Goal: Find specific page/section: Find specific page/section

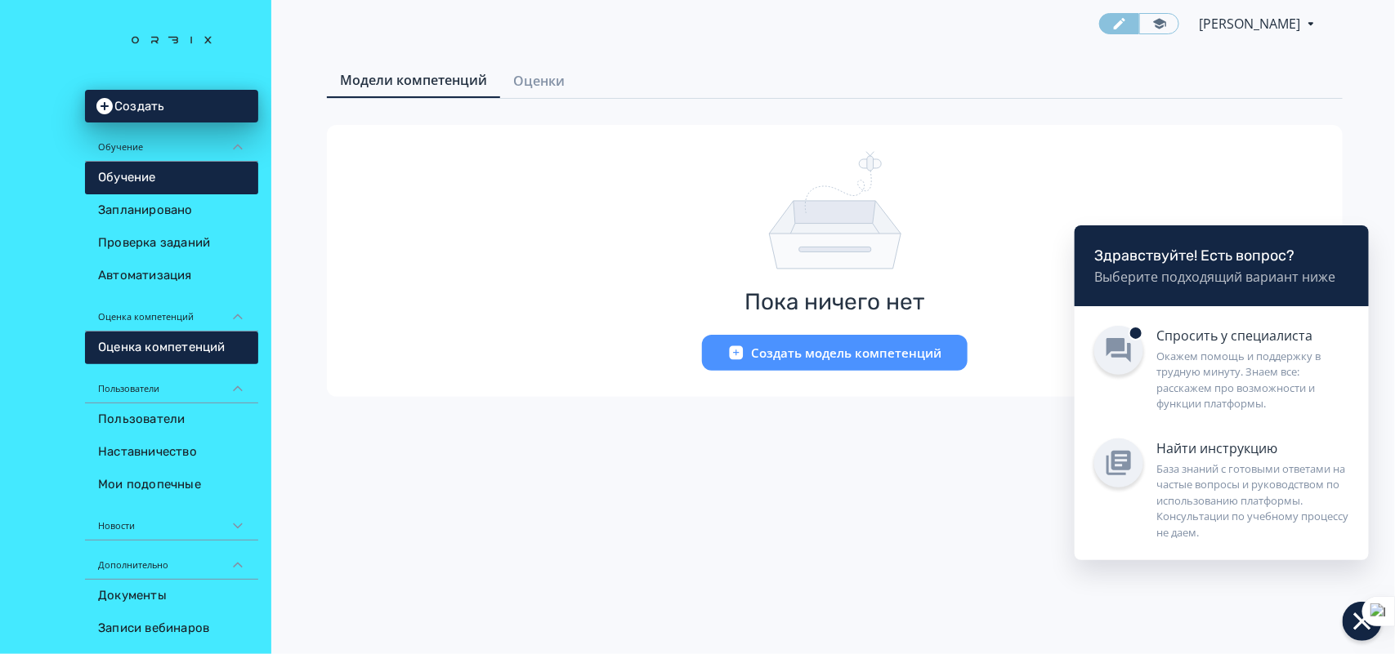
click at [160, 177] on link "Обучение" at bounding box center [171, 178] width 173 height 33
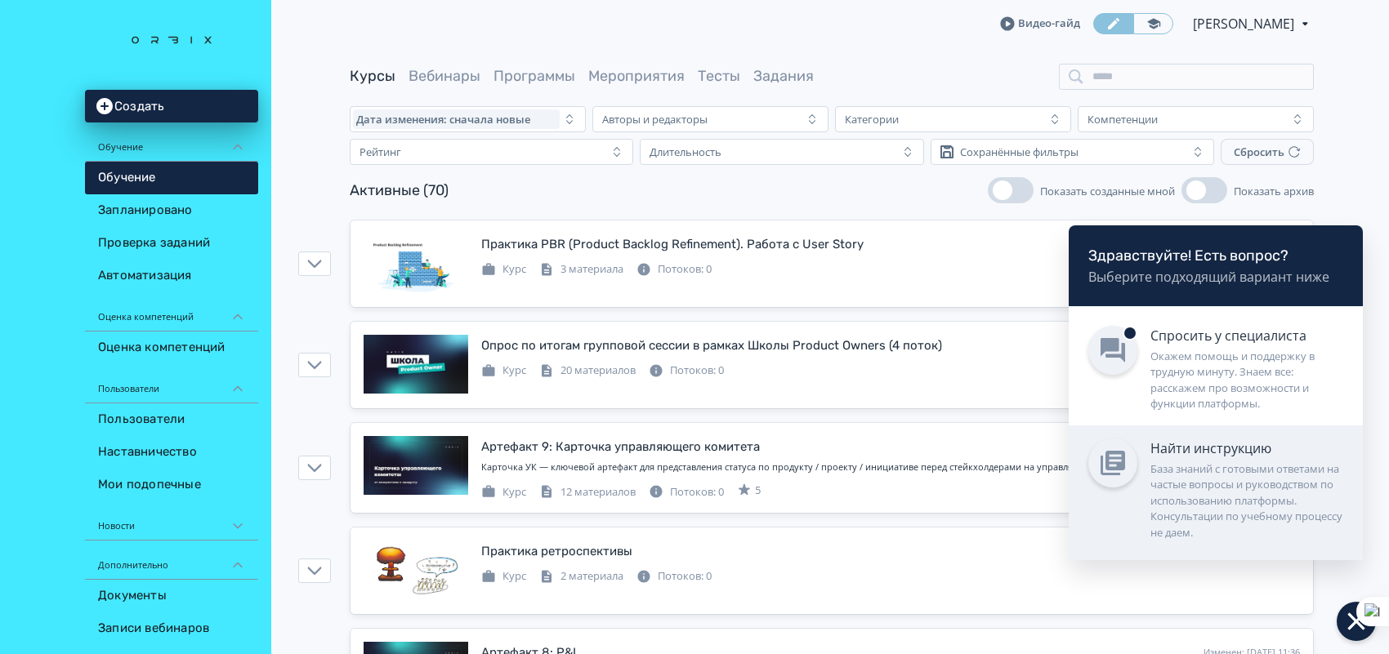
click at [1238, 497] on div "База знаний с готовыми ответами на частые вопросы и руководством по использован…" at bounding box center [1246, 502] width 193 height 80
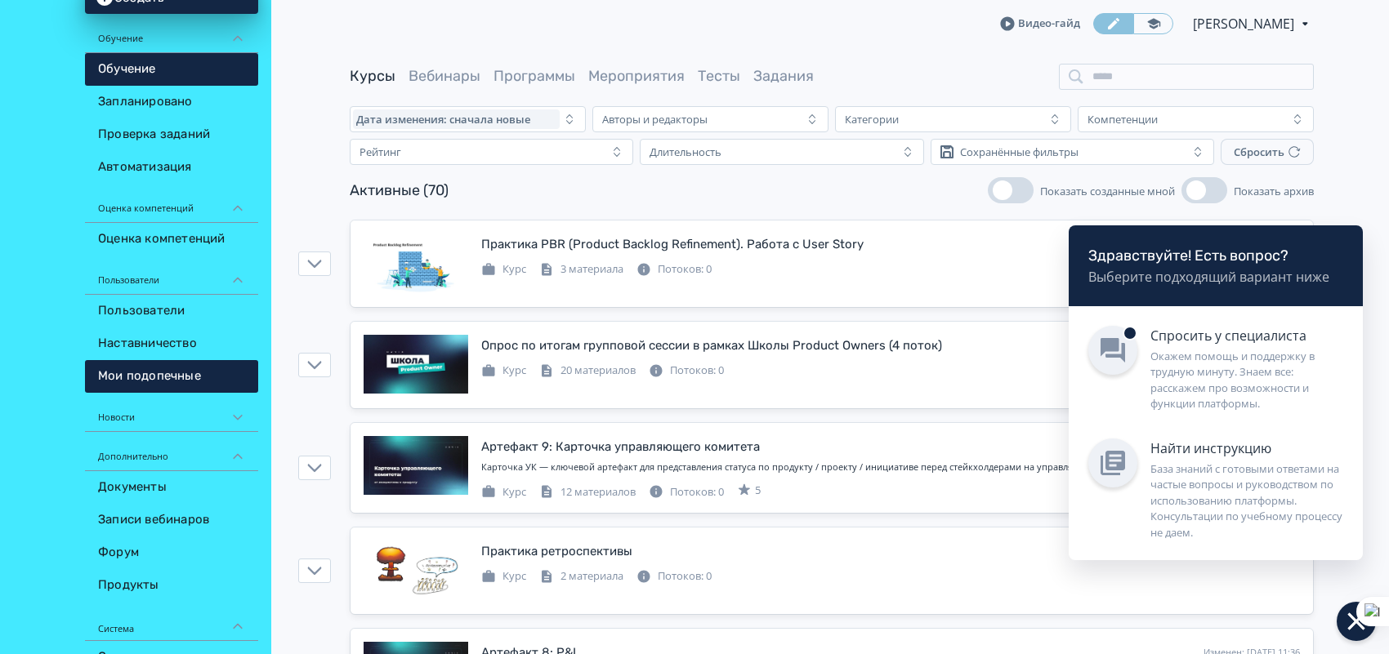
scroll to position [238, 0]
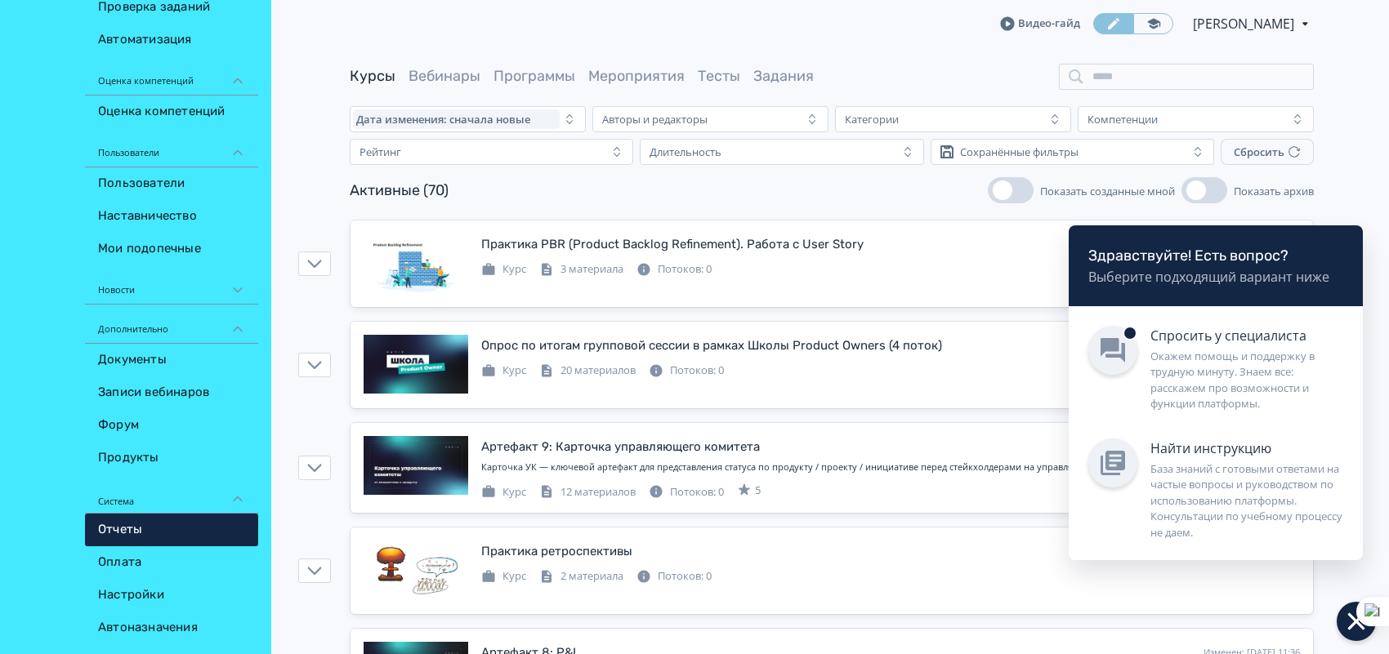
click at [116, 516] on link "Отчеты" at bounding box center [171, 530] width 173 height 33
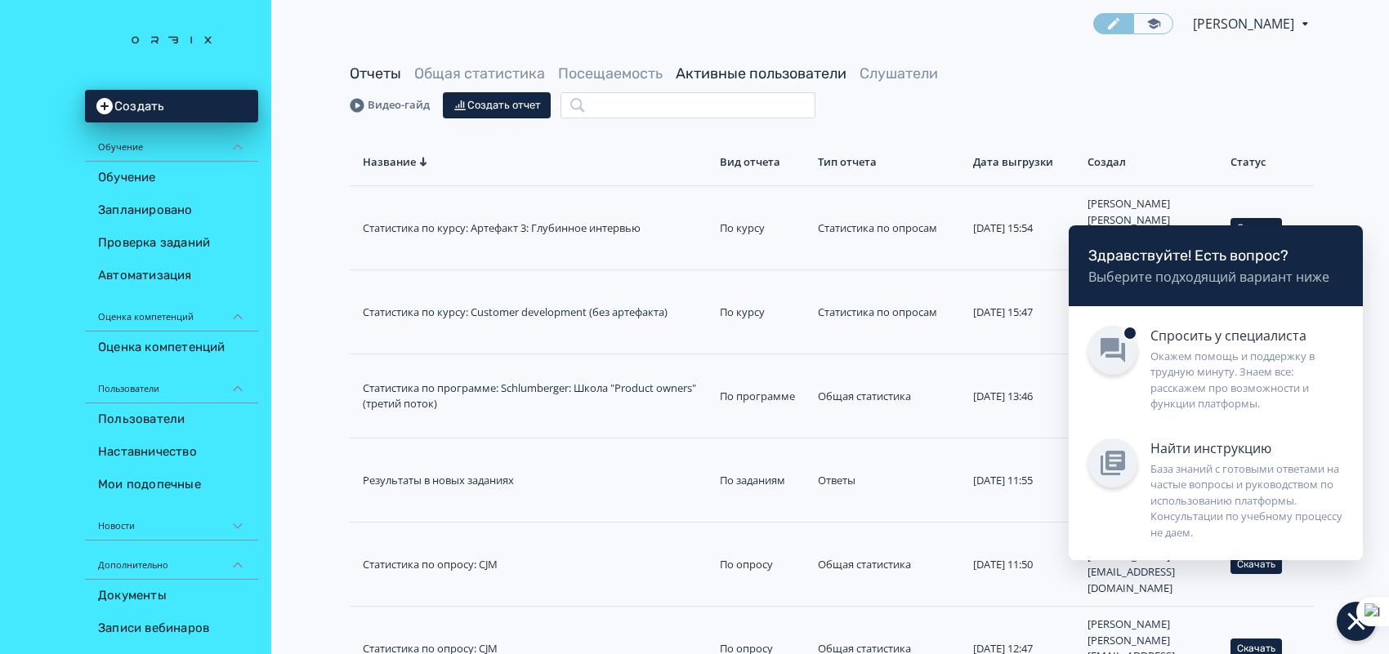
click at [772, 71] on link "Активные пользователи" at bounding box center [761, 74] width 171 height 18
